Goal: Information Seeking & Learning: Learn about a topic

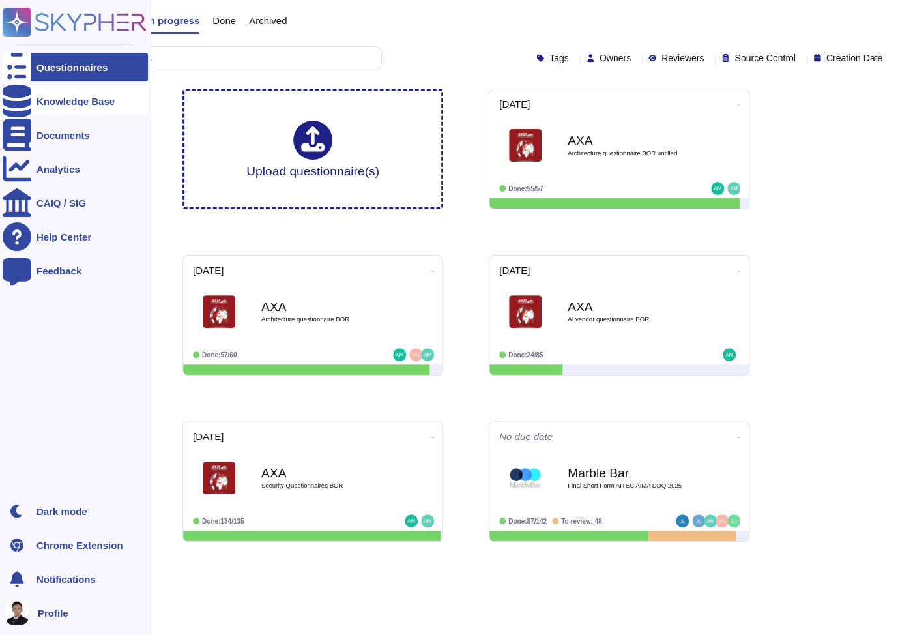
click at [84, 98] on div "Knowledge Base" at bounding box center [76, 101] width 78 height 10
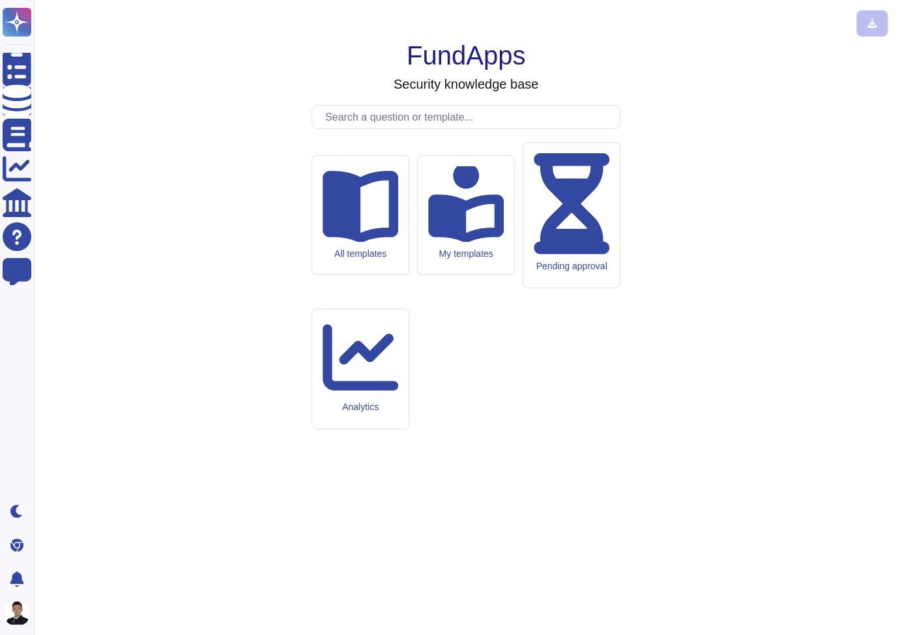
drag, startPoint x: 796, startPoint y: 307, endPoint x: 765, endPoint y: 126, distance: 183.9
click at [796, 306] on div "FundApps Security knowledge base All templates My templates Pending approval An…" at bounding box center [465, 317] width 843 height 614
